Goal: Transaction & Acquisition: Purchase product/service

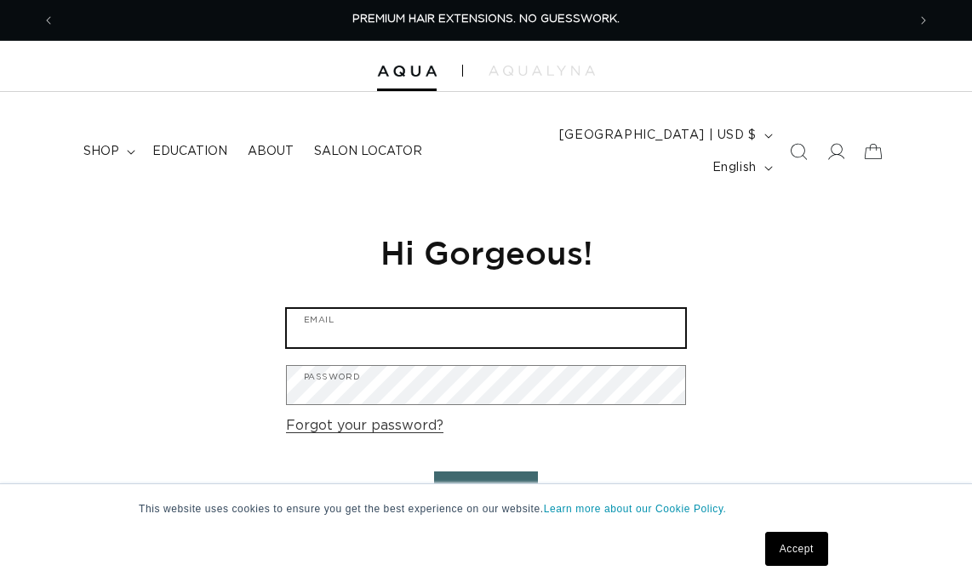
click at [381, 309] on input "Email" at bounding box center [486, 328] width 398 height 38
paste input "Jessica@fxstudios.com"
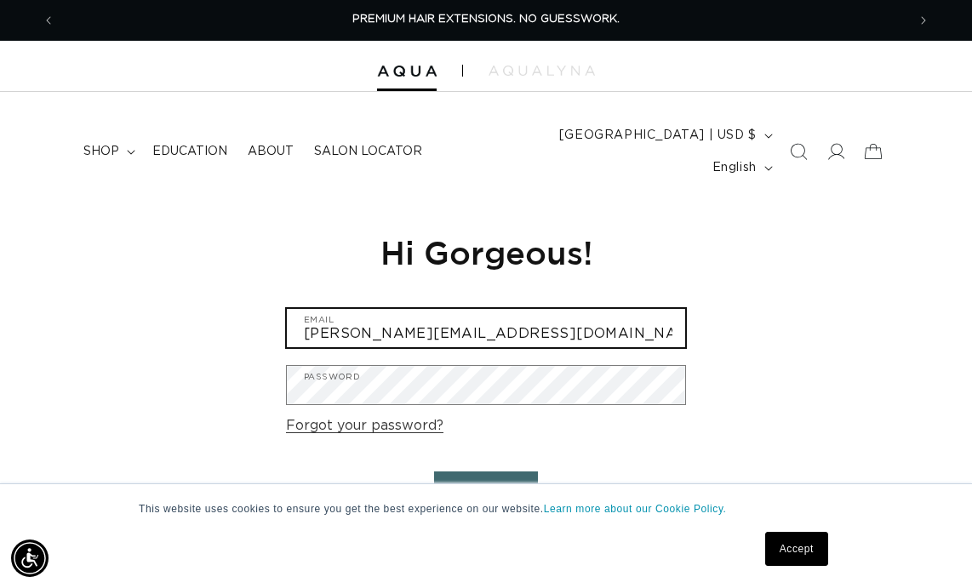
scroll to position [0, 851]
type input "Jessica@fxstudios.com"
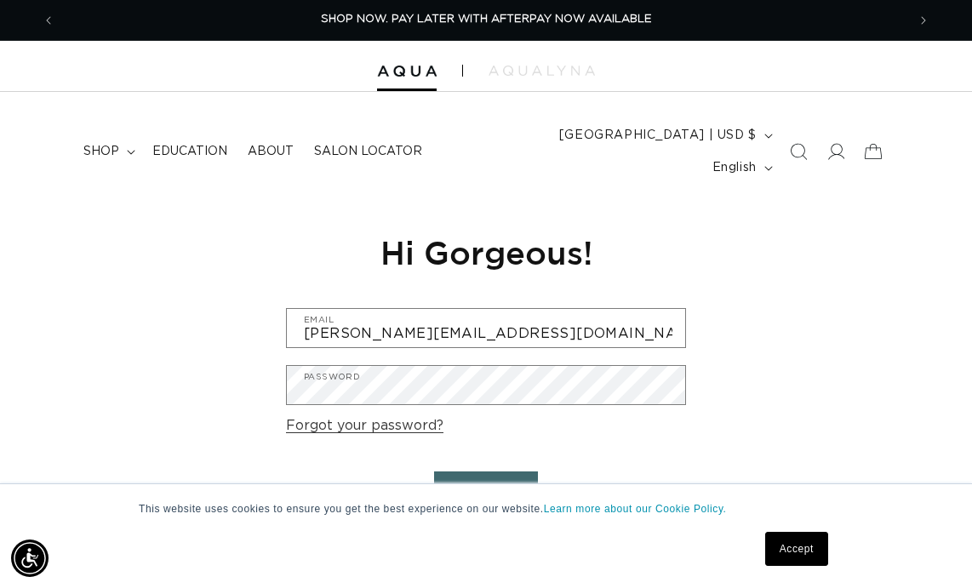
click at [467, 472] on button "Sign in" at bounding box center [486, 493] width 104 height 43
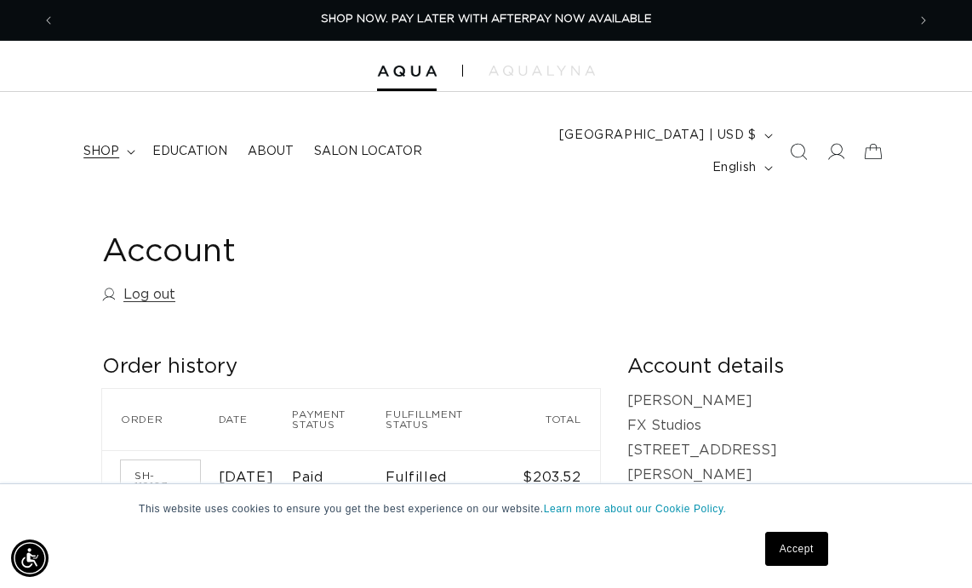
click at [121, 135] on summary "shop" at bounding box center [107, 152] width 69 height 36
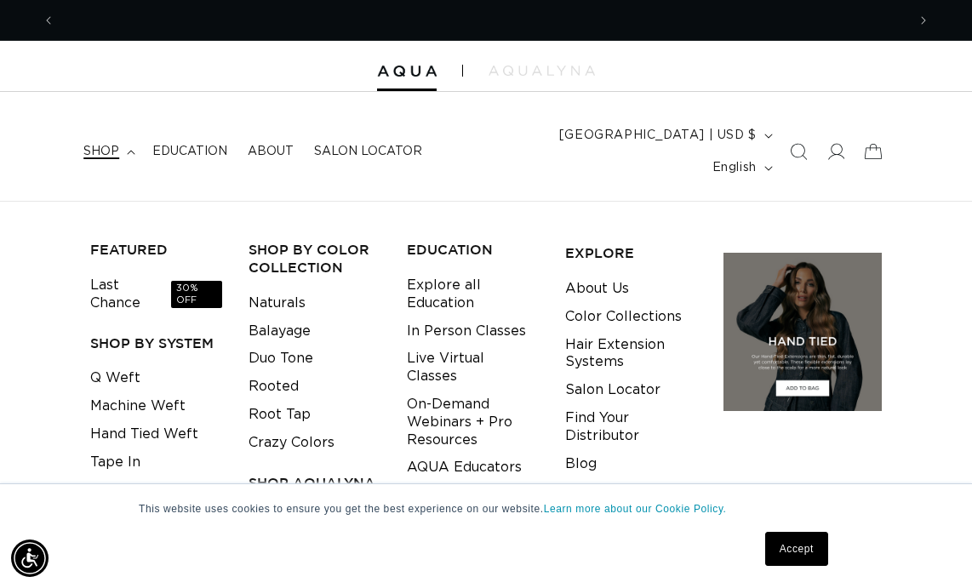
scroll to position [0, 1703]
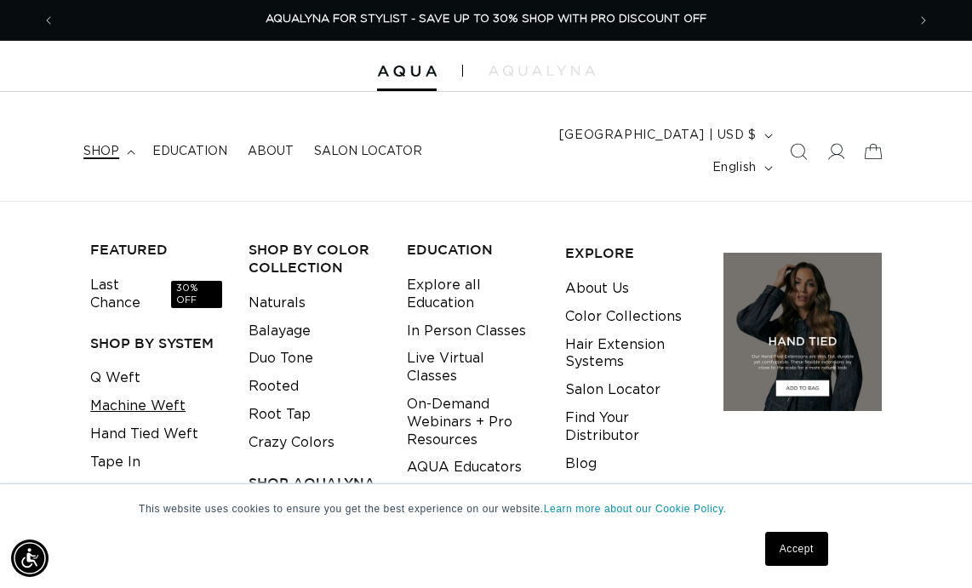
click at [154, 392] on link "Machine Weft" at bounding box center [137, 406] width 95 height 28
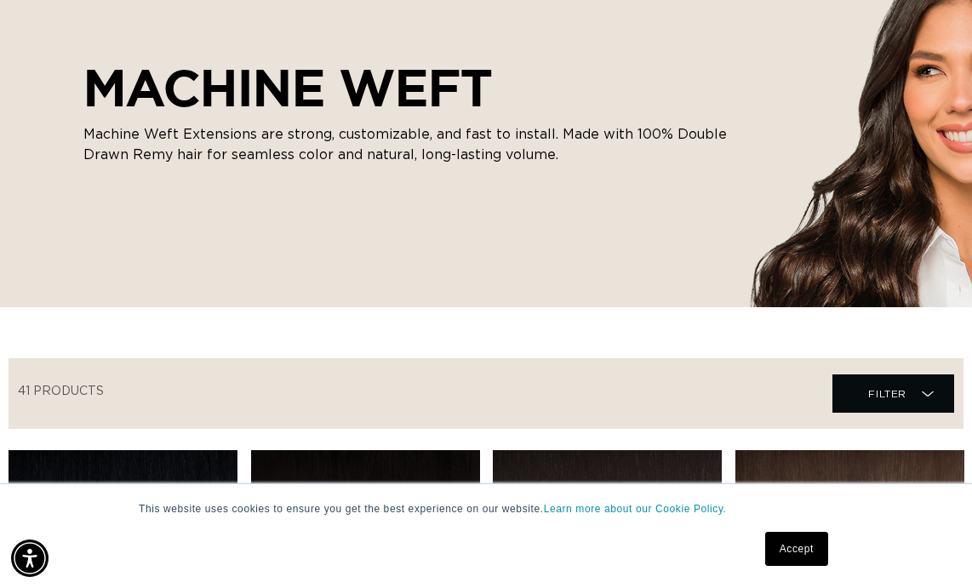
scroll to position [280, 0]
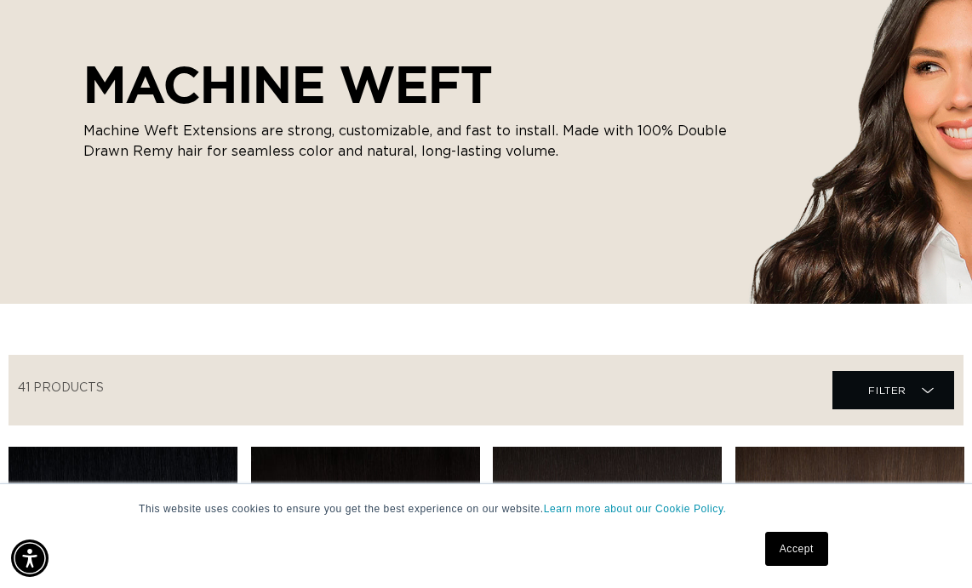
click at [788, 553] on link "Accept" at bounding box center [796, 549] width 63 height 34
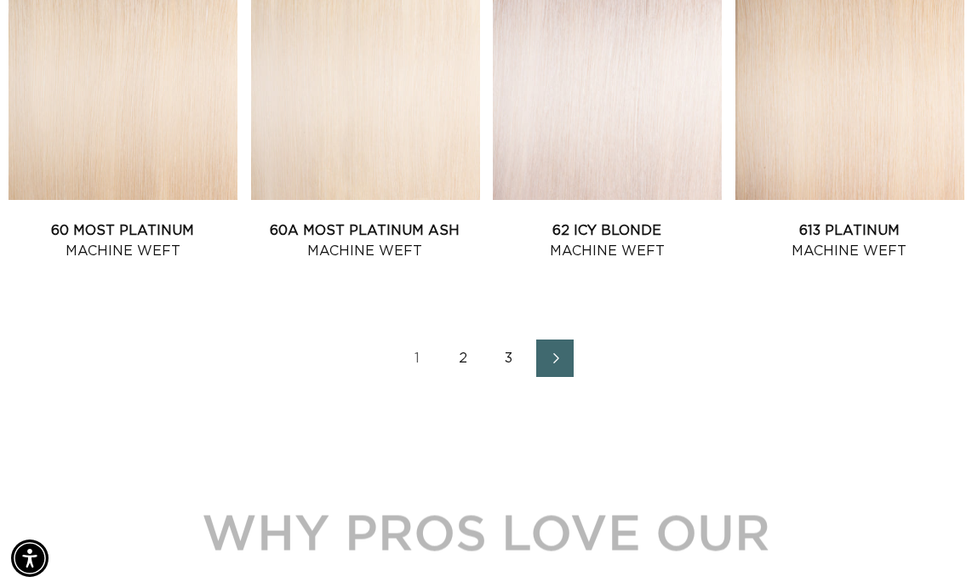
scroll to position [2053, 0]
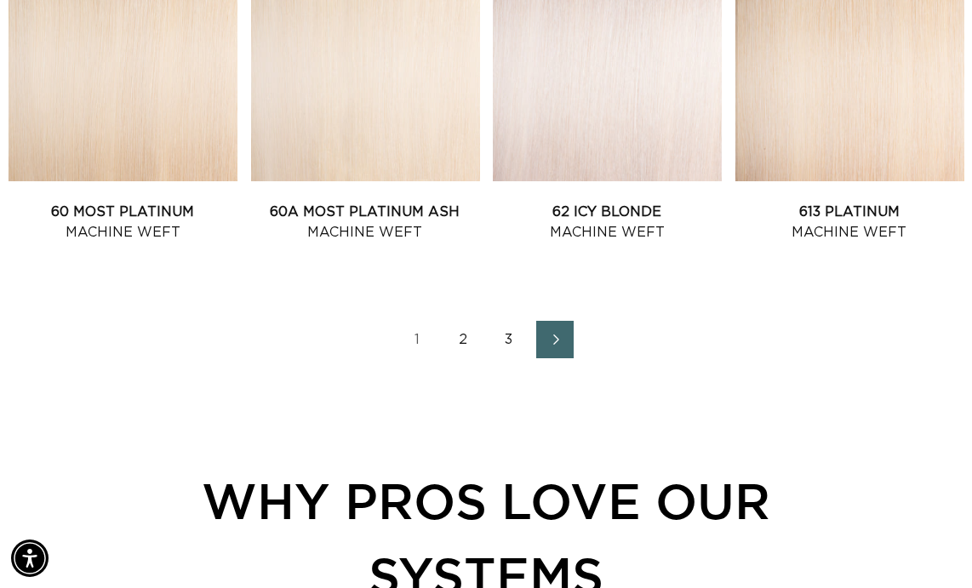
click at [501, 321] on link "3" at bounding box center [508, 339] width 37 height 37
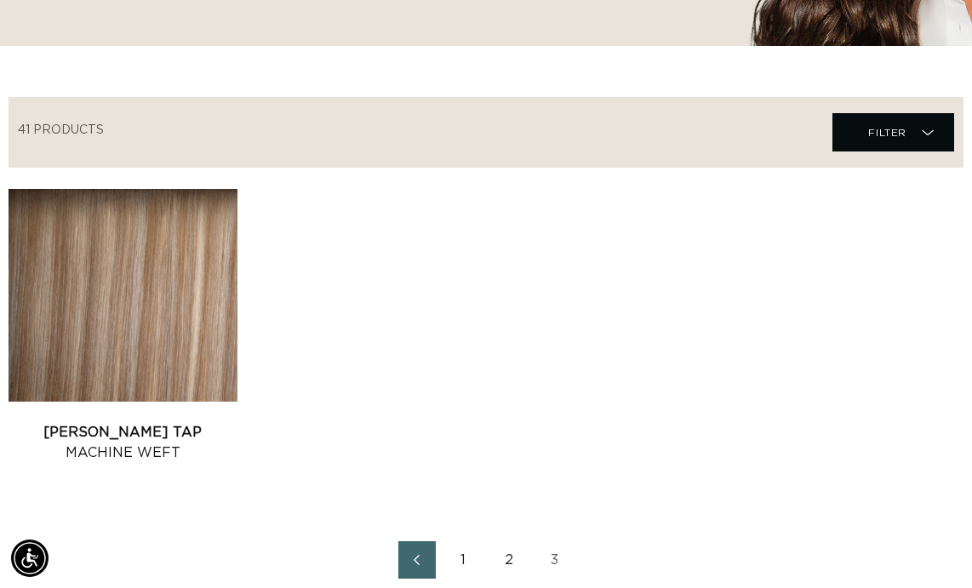
scroll to position [0, 851]
click at [464, 541] on link "1" at bounding box center [462, 559] width 37 height 37
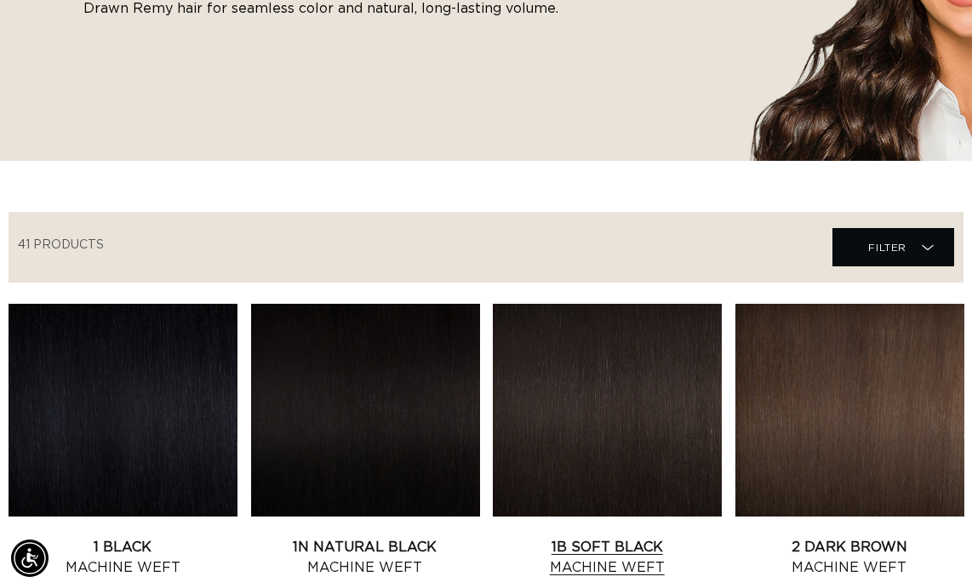
scroll to position [0, 851]
